Goal: Task Accomplishment & Management: Manage account settings

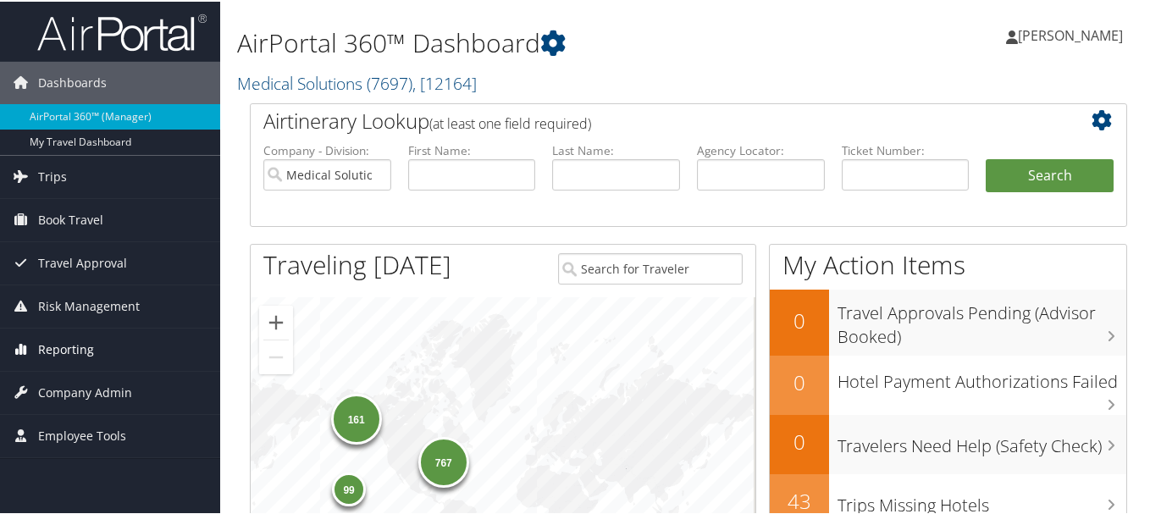
click at [63, 348] on span "Reporting" at bounding box center [66, 348] width 56 height 42
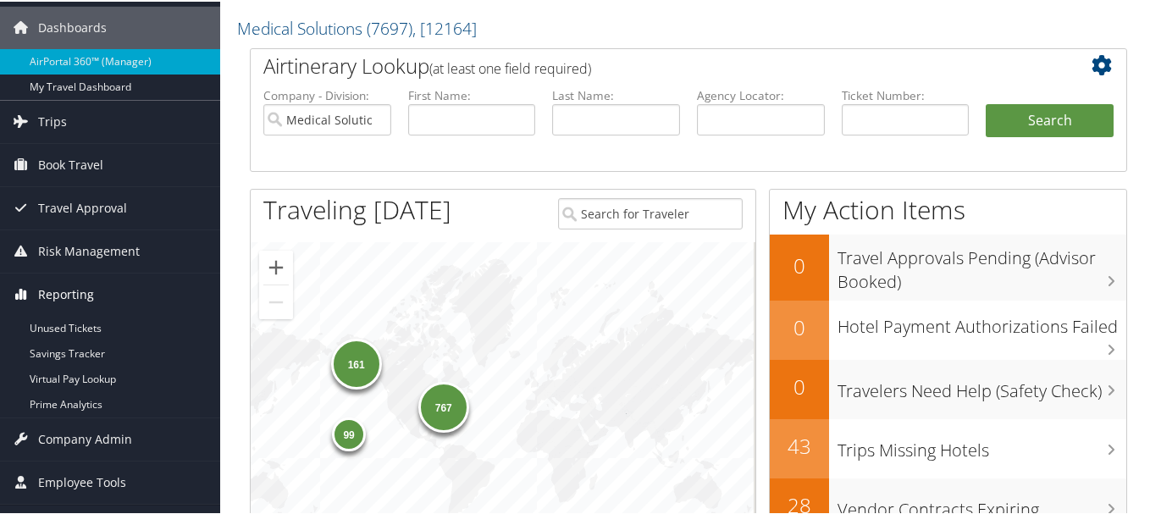
scroll to position [85, 0]
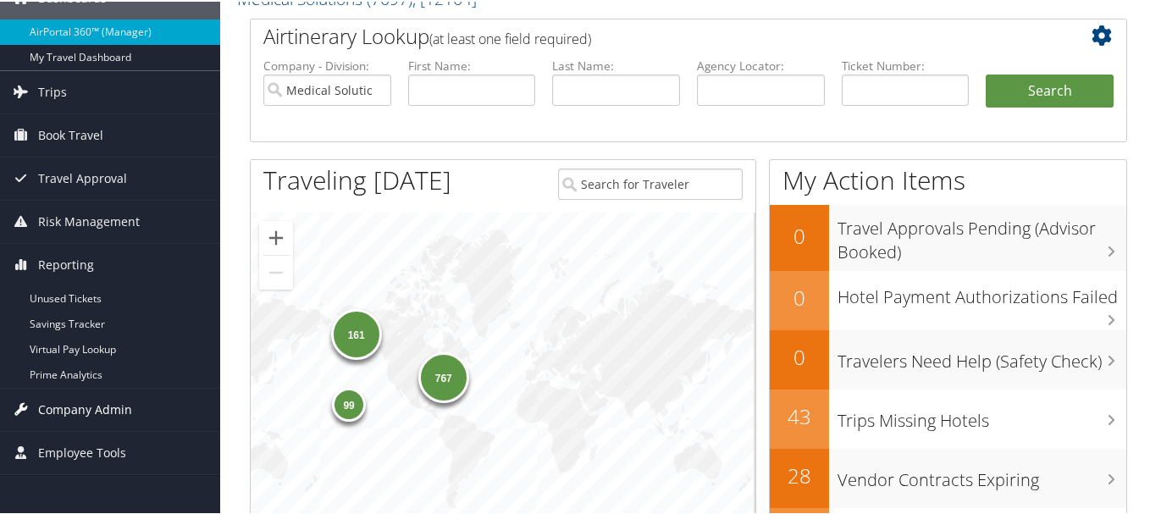
click at [76, 401] on span "Company Admin" at bounding box center [85, 408] width 94 height 42
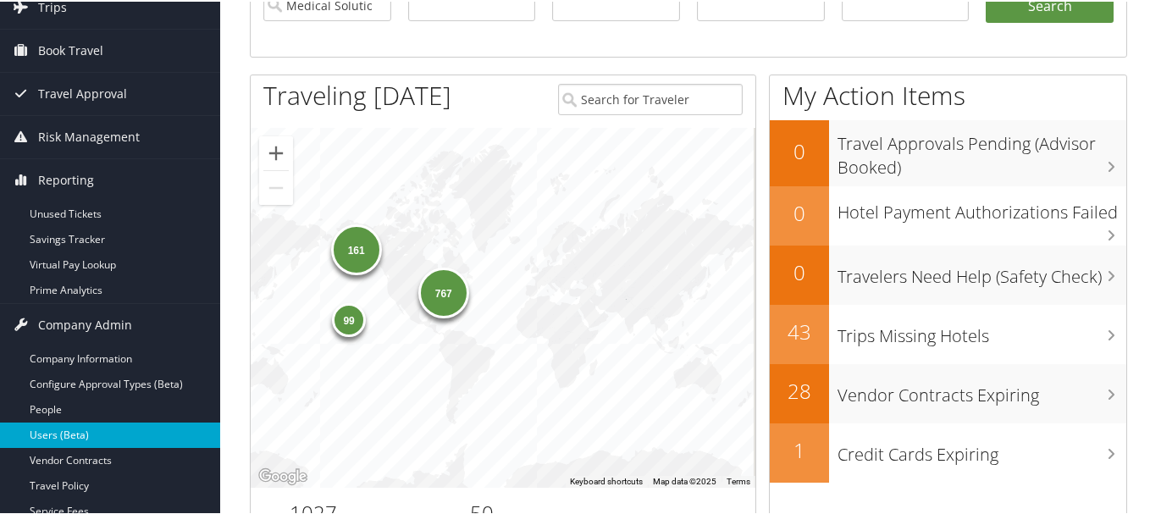
click at [78, 424] on link "Users (Beta)" at bounding box center [110, 433] width 220 height 25
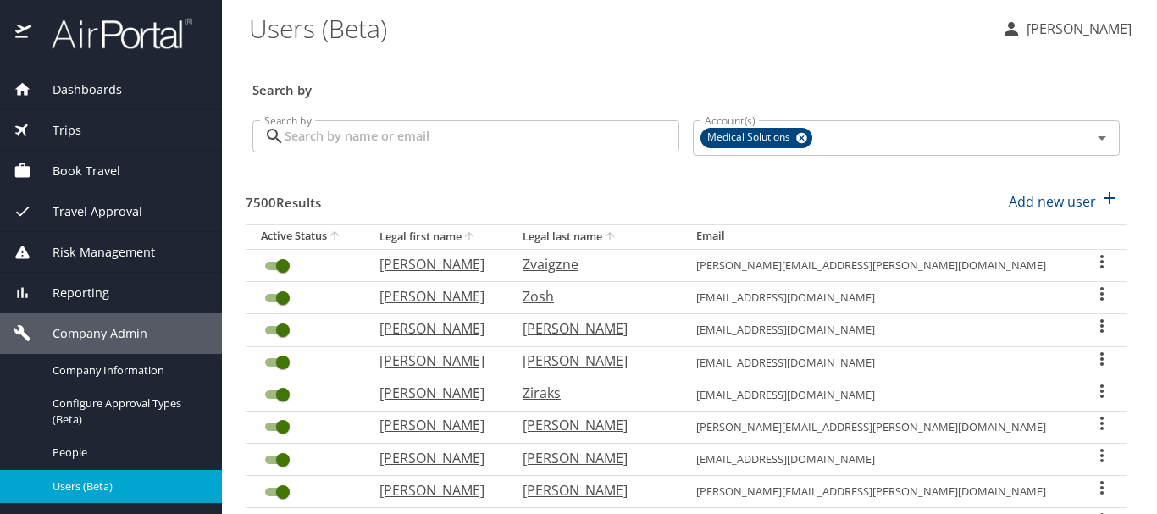
click at [394, 131] on input "Search by" at bounding box center [482, 136] width 395 height 32
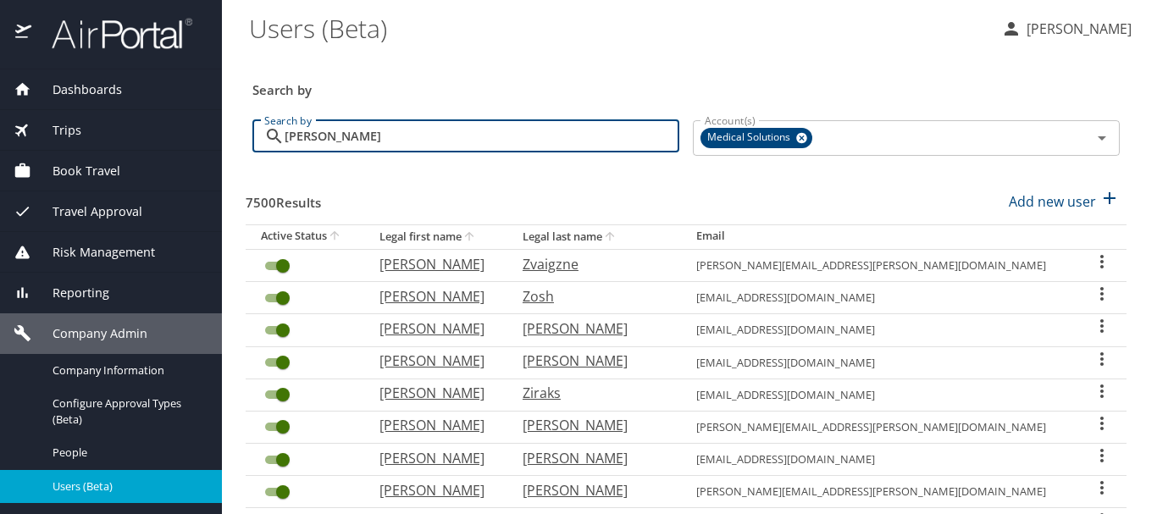
type input "hostetter"
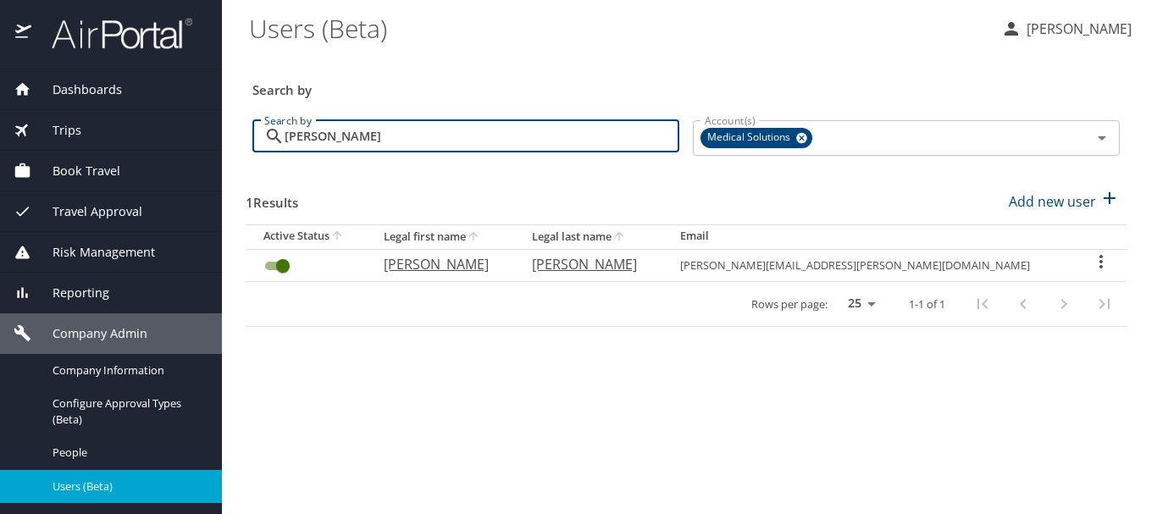
click at [1094, 264] on icon "User Search Table" at bounding box center [1101, 262] width 20 height 20
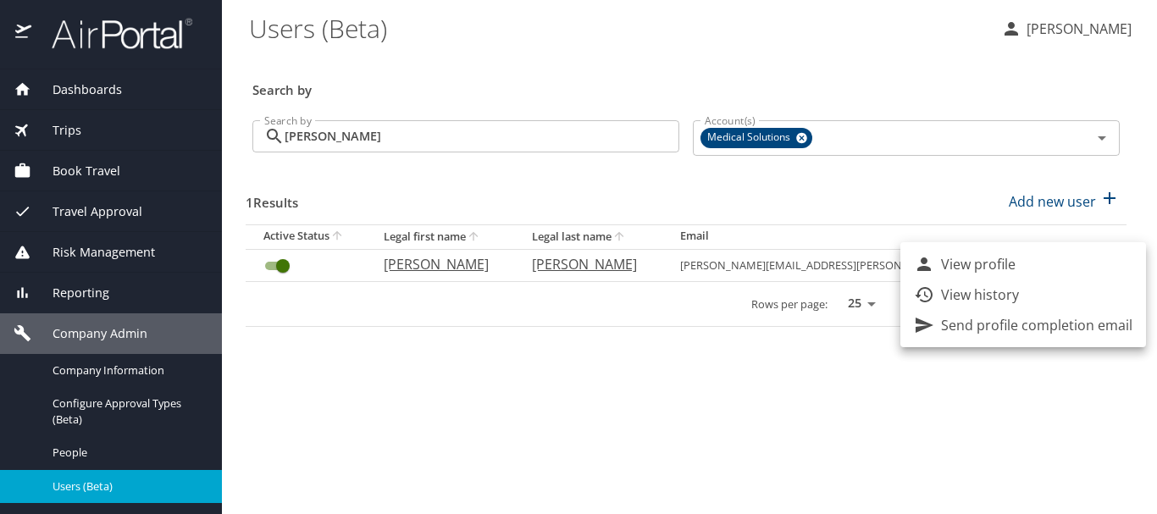
click at [960, 295] on p "View history" at bounding box center [980, 295] width 78 height 20
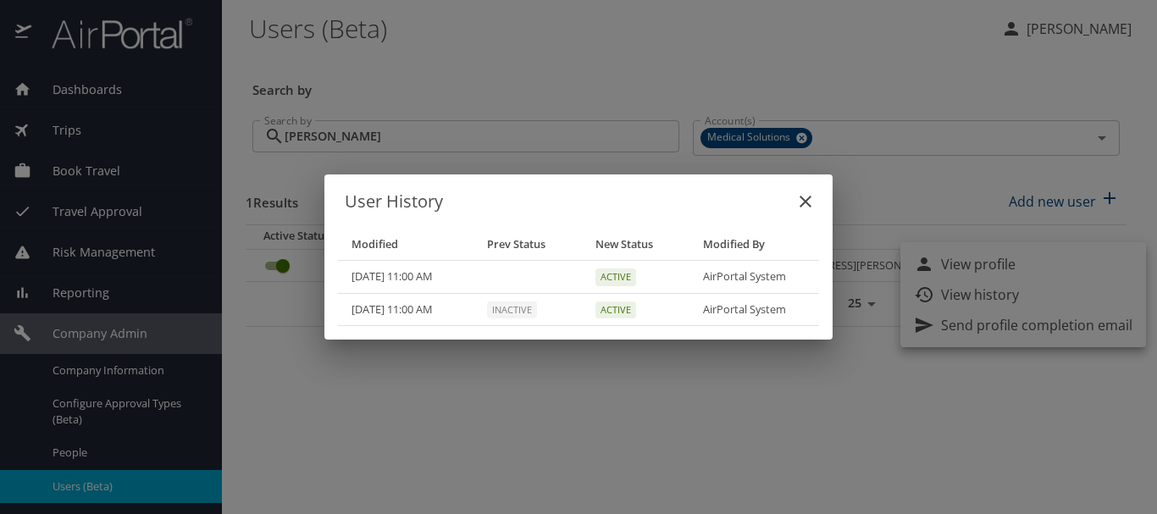
click at [804, 195] on icon "close" at bounding box center [805, 201] width 20 height 20
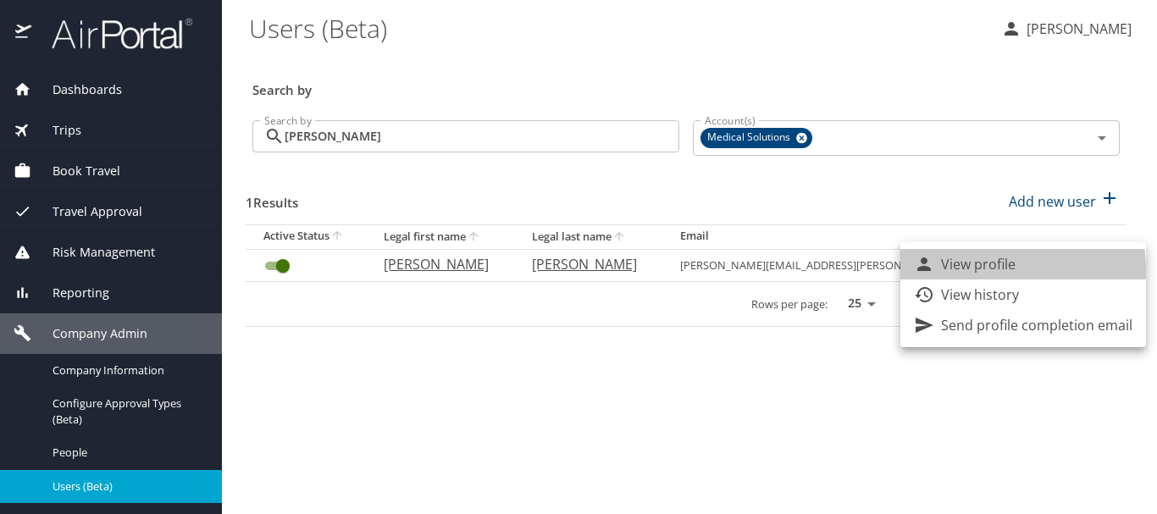
click at [954, 271] on p "View profile" at bounding box center [978, 264] width 75 height 20
select select "US"
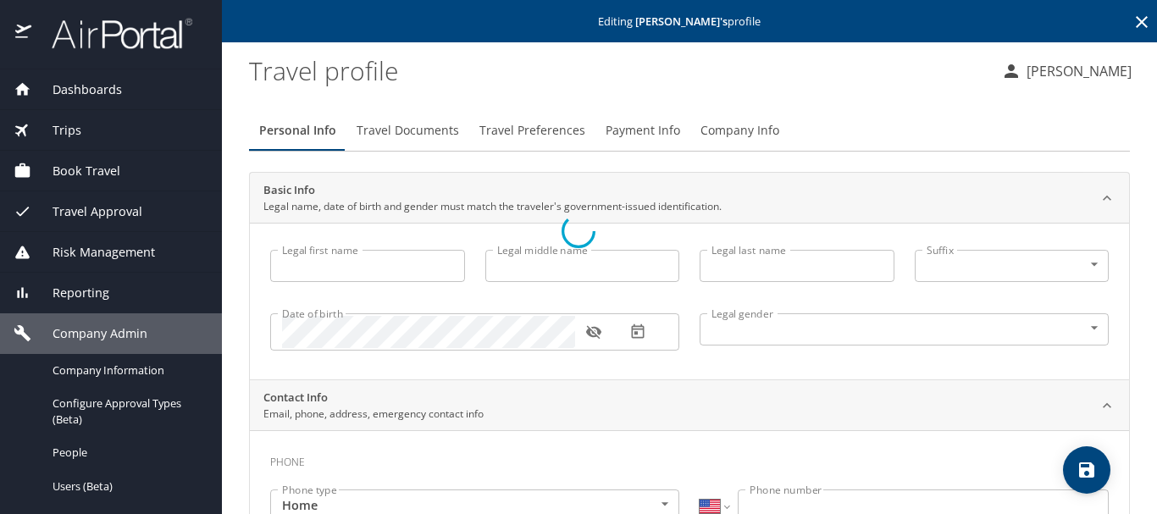
type input "Ashley"
type input "Autumn"
type input "Hostetter"
type input "Female"
type input "Tim"
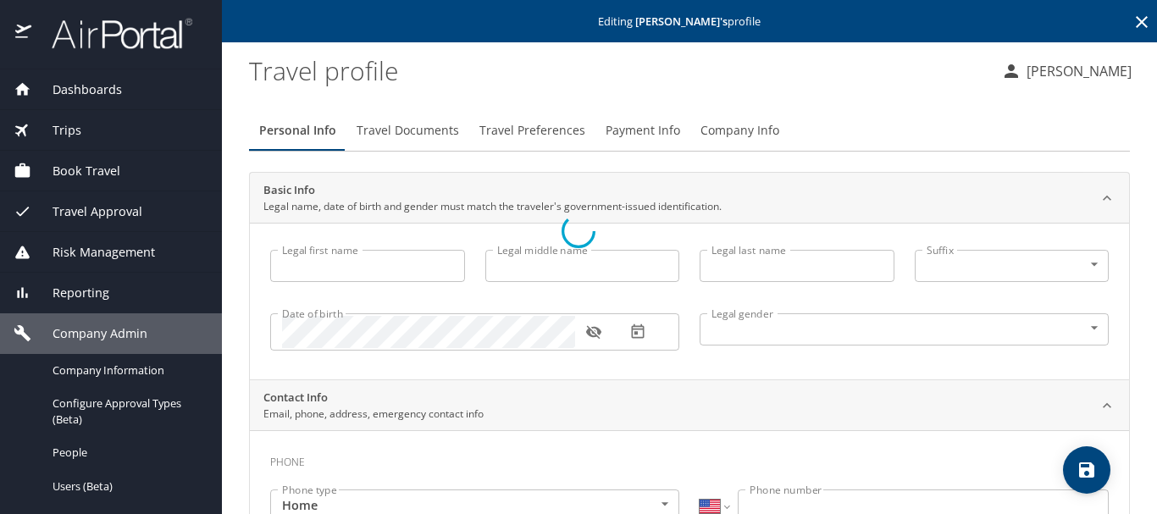
type input "Hostetter"
type input "(480) 710-3006"
type input "tim.hostetter@motorolasolutions.com"
type input "United States of America"
type input "California"
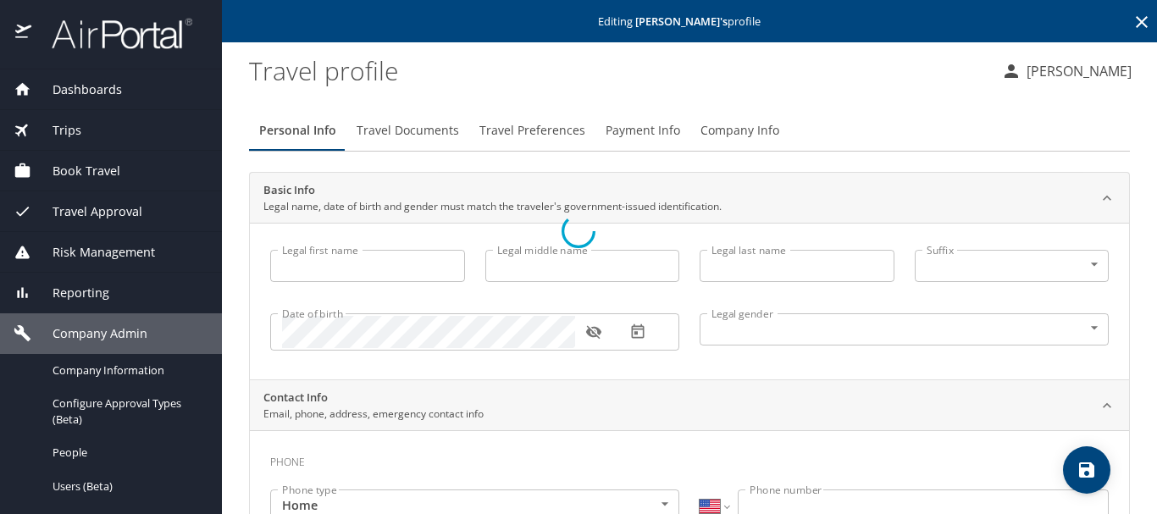
type input "United States of America"
type input "Nebraska"
select select "US"
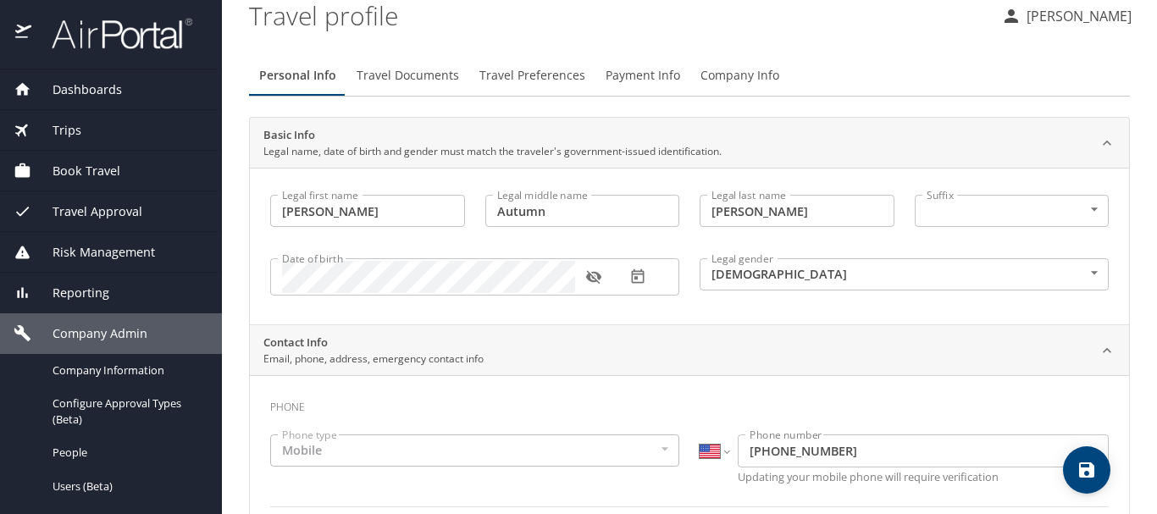
scroll to position [85, 0]
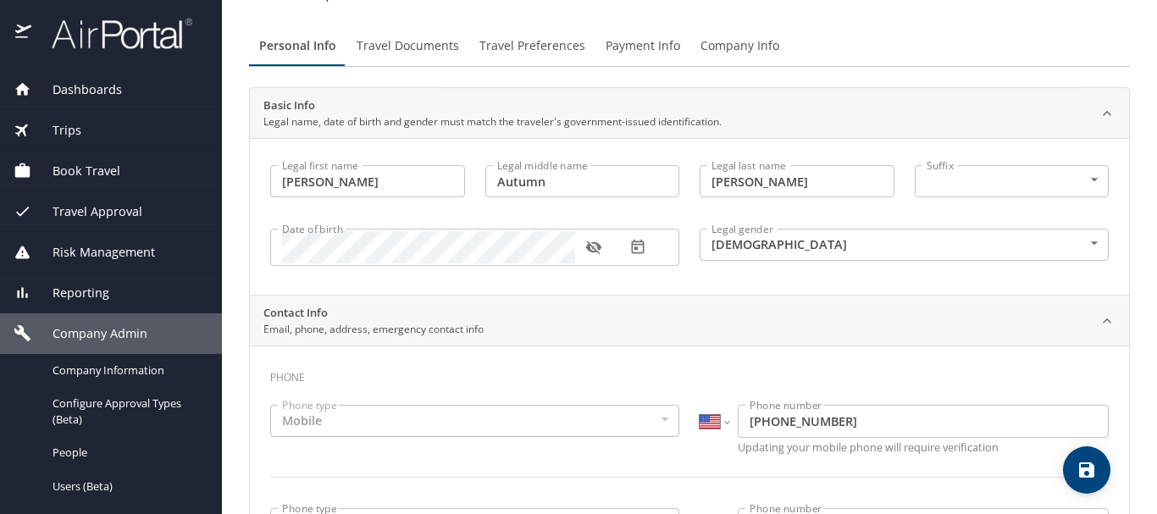
click at [598, 257] on button "button" at bounding box center [593, 247] width 37 height 37
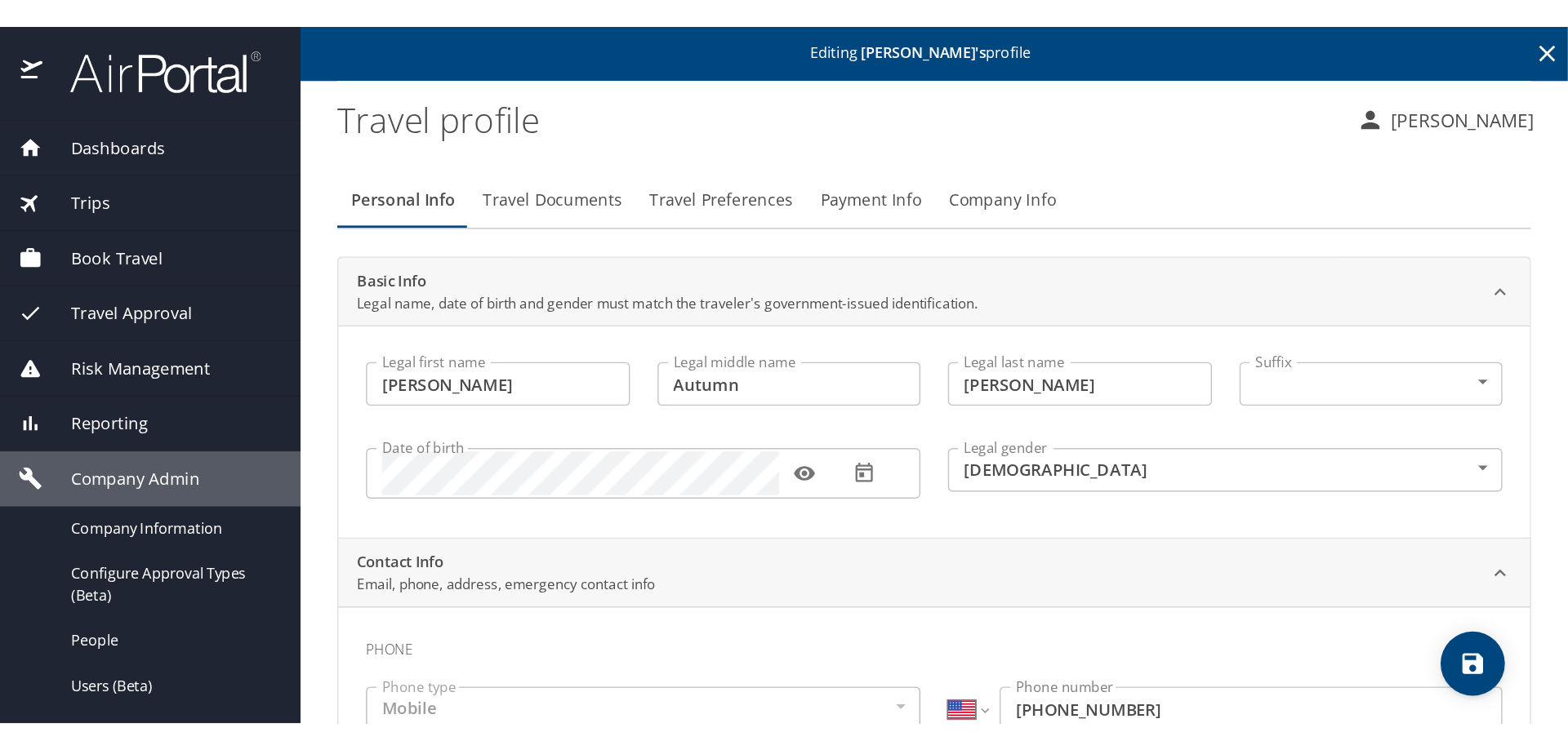
scroll to position [0, 0]
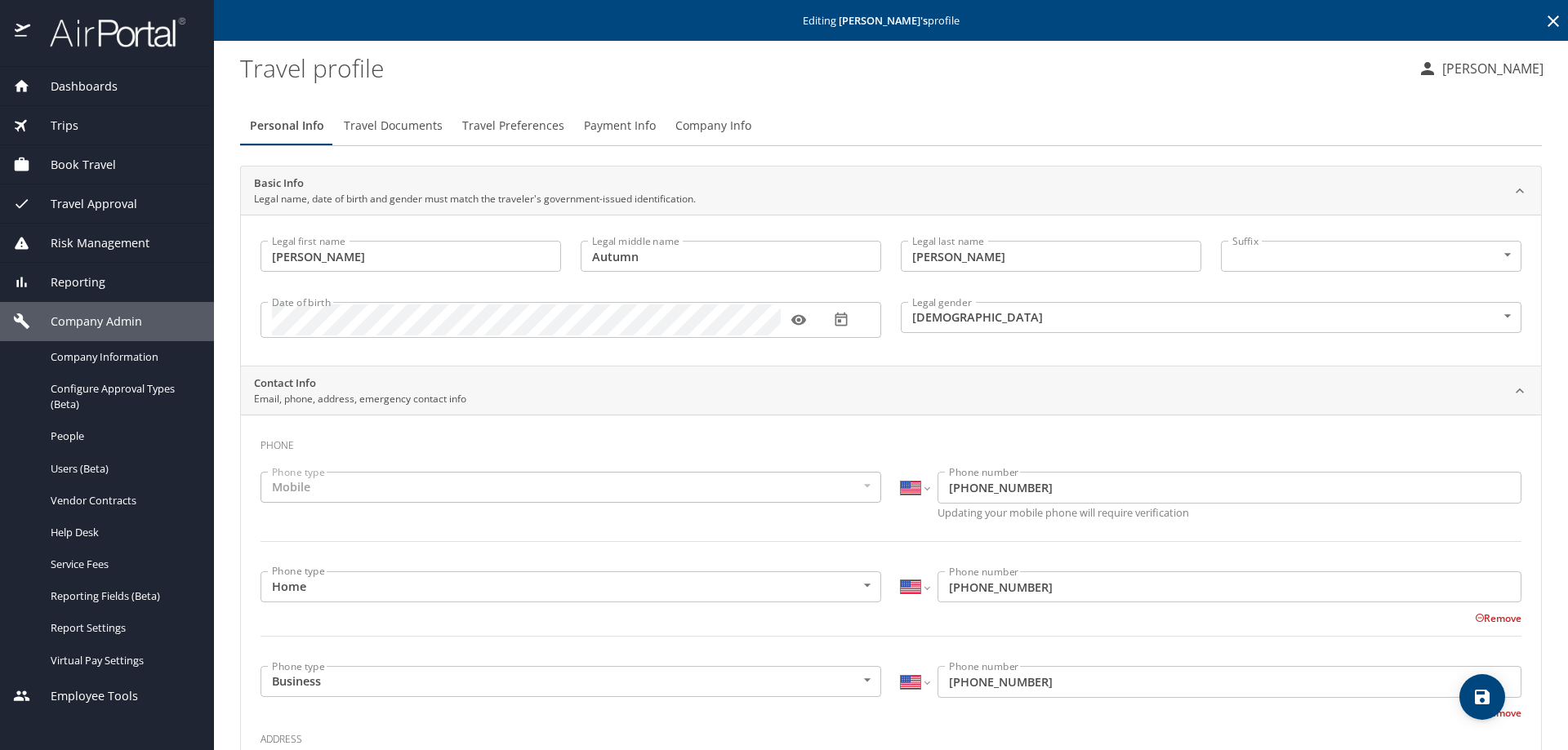
click at [120, 172] on div "Book Travel" at bounding box center [107, 165] width 188 height 18
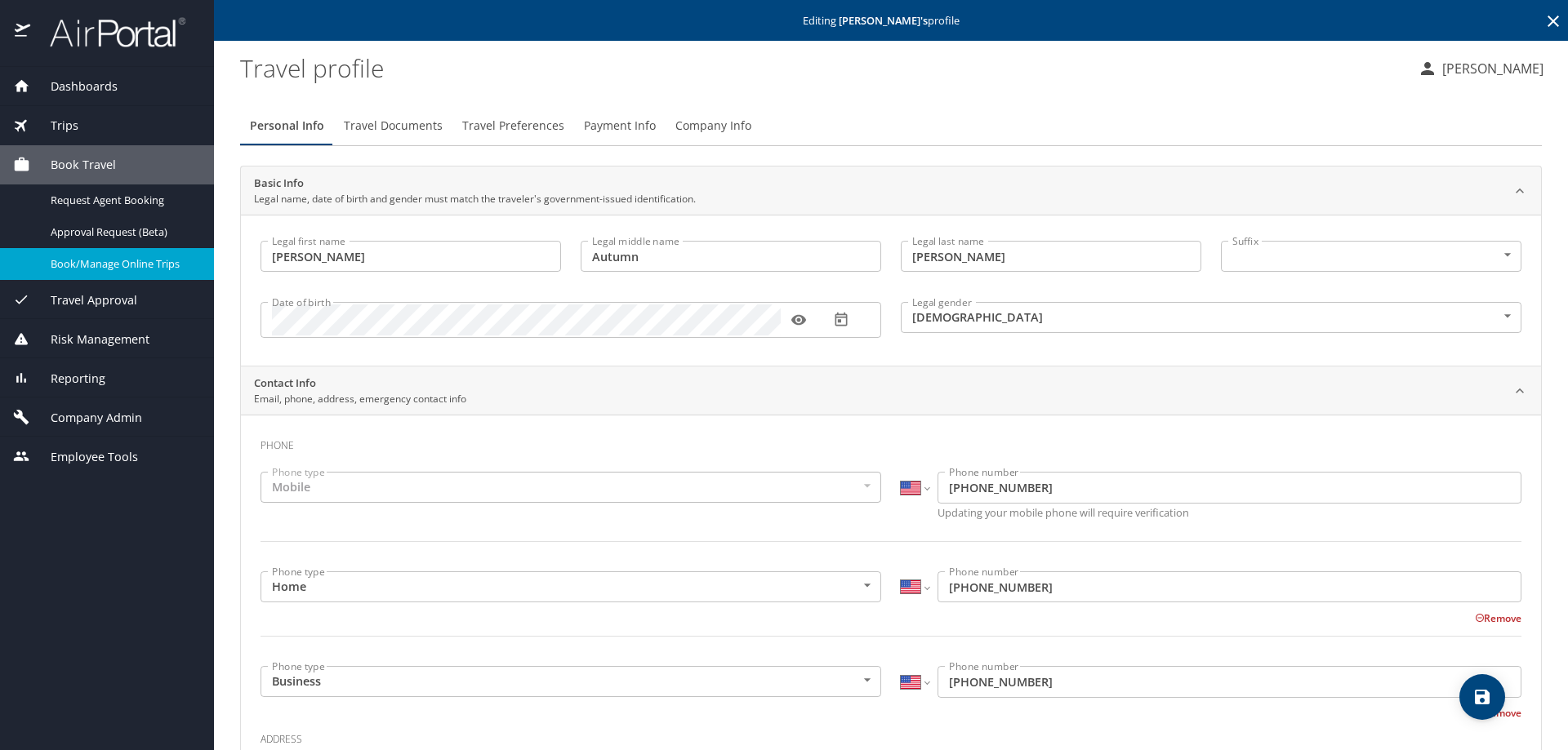
click at [109, 259] on span "Book/Manage Online Trips" at bounding box center [122, 264] width 144 height 15
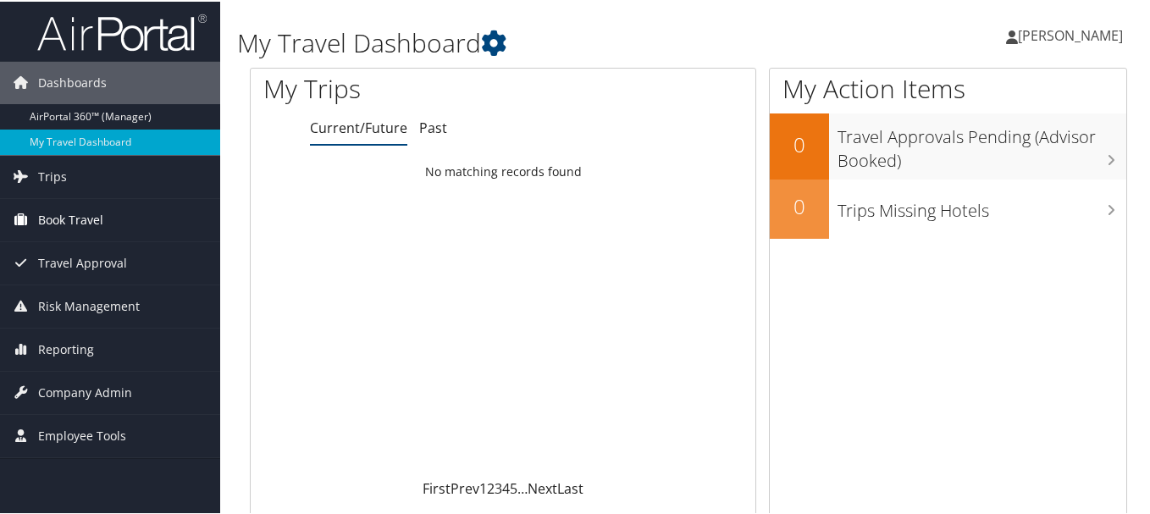
click at [46, 216] on span "Book Travel" at bounding box center [70, 218] width 65 height 42
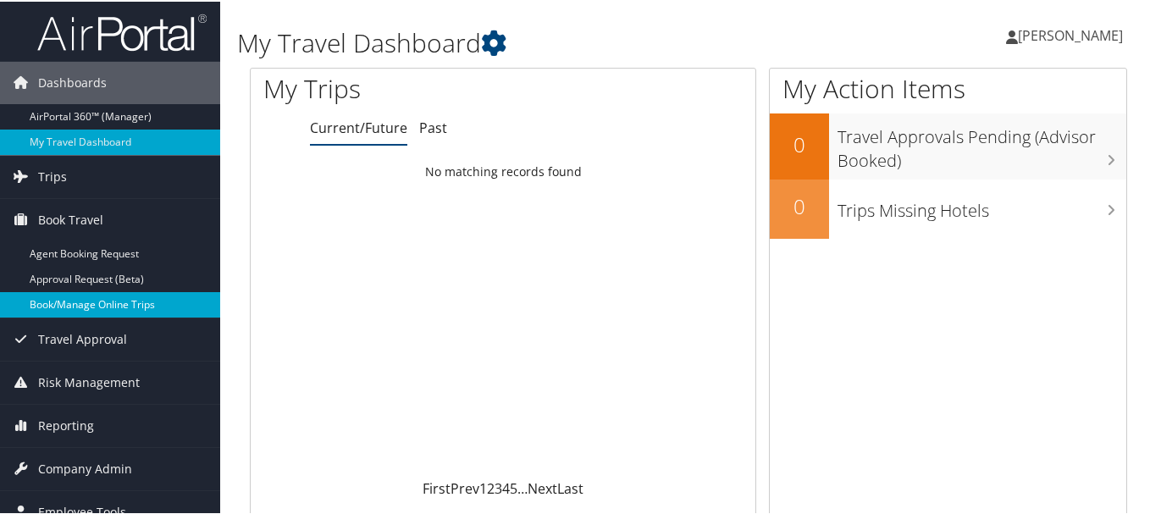
click at [68, 299] on link "Book/Manage Online Trips" at bounding box center [110, 302] width 220 height 25
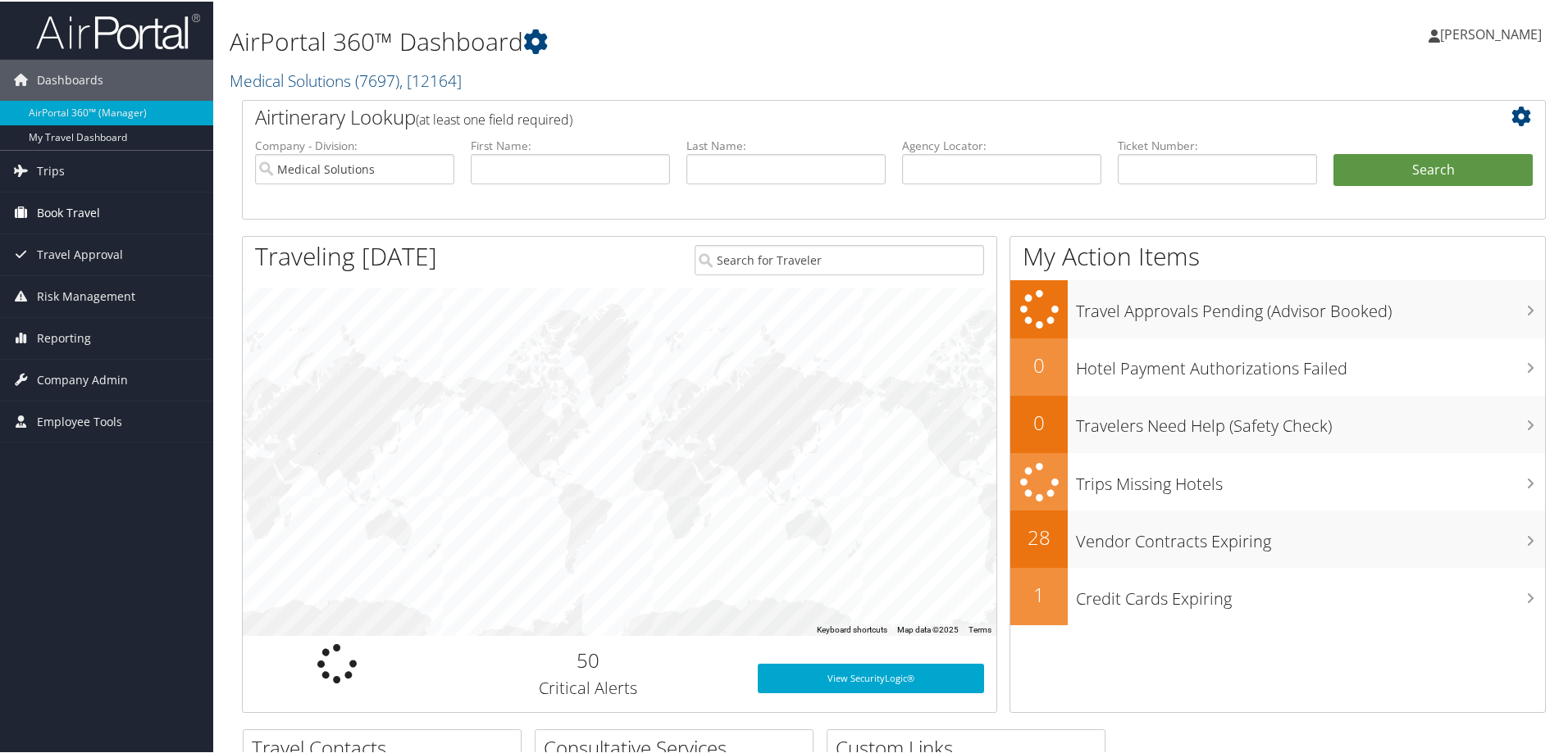
click at [85, 216] on span "Book Travel" at bounding box center [68, 211] width 63 height 41
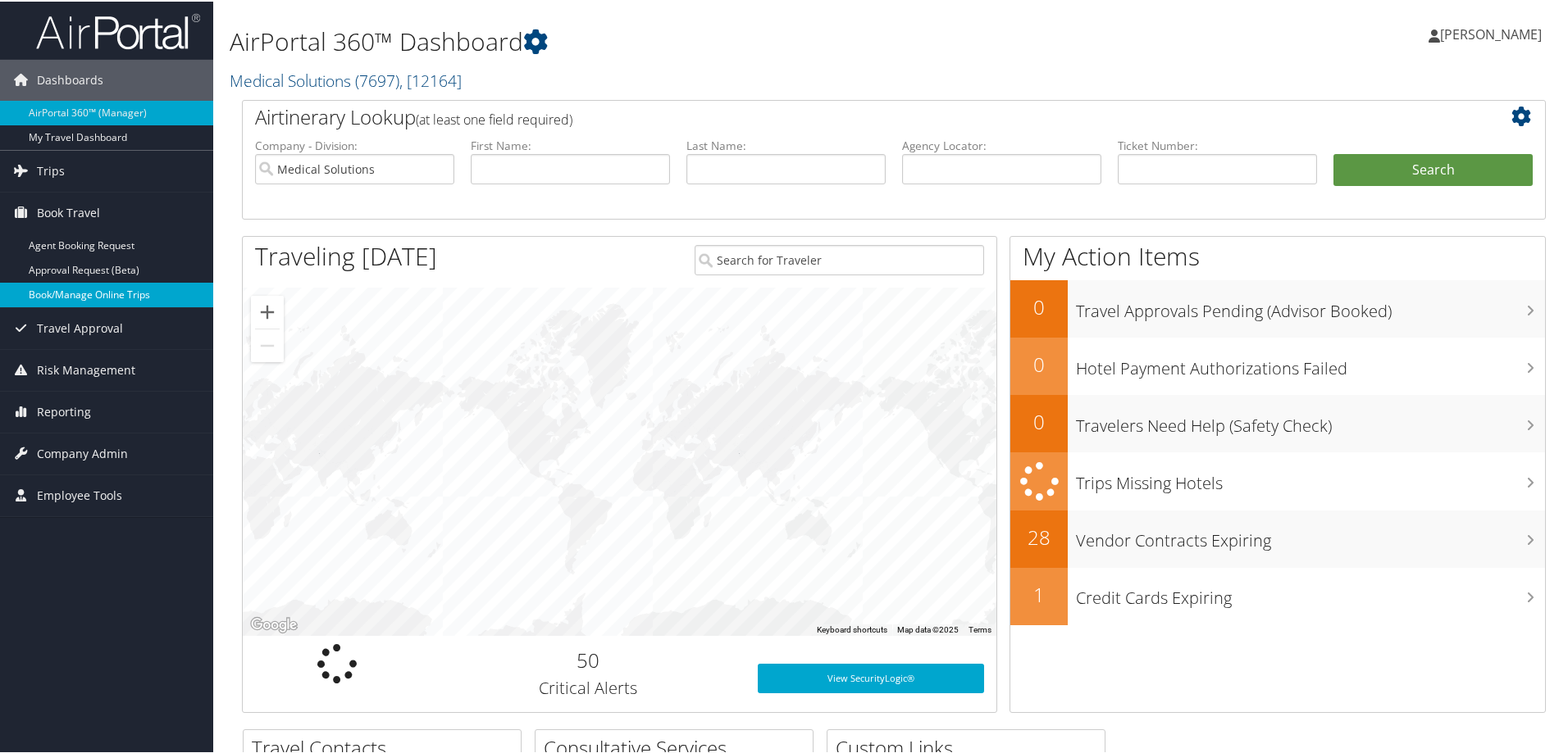
click at [99, 298] on link "Book/Manage Online Trips" at bounding box center [107, 292] width 213 height 24
